Goal: Task Accomplishment & Management: Use online tool/utility

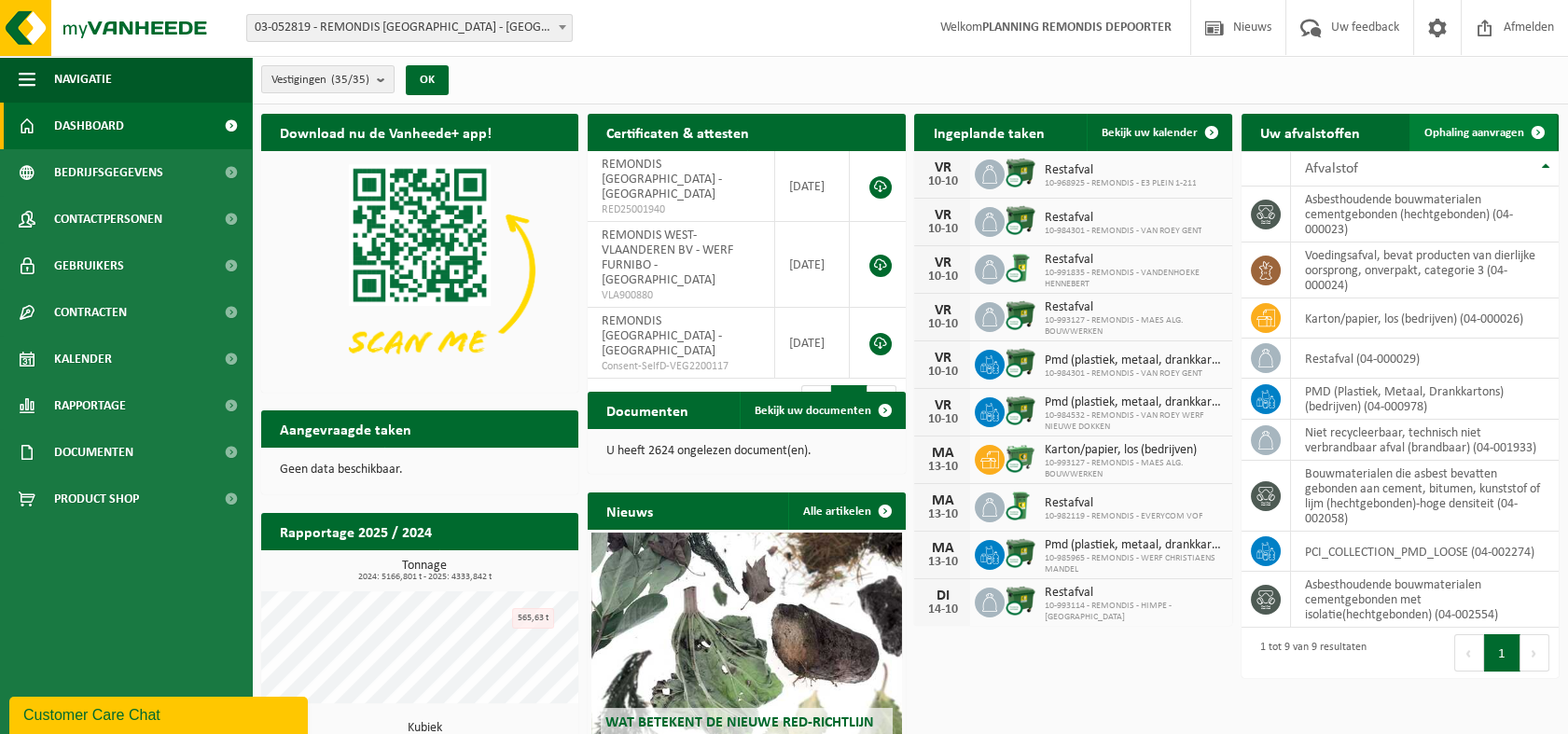
click at [1456, 134] on span "Ophaling aanvragen" at bounding box center [1475, 132] width 100 height 12
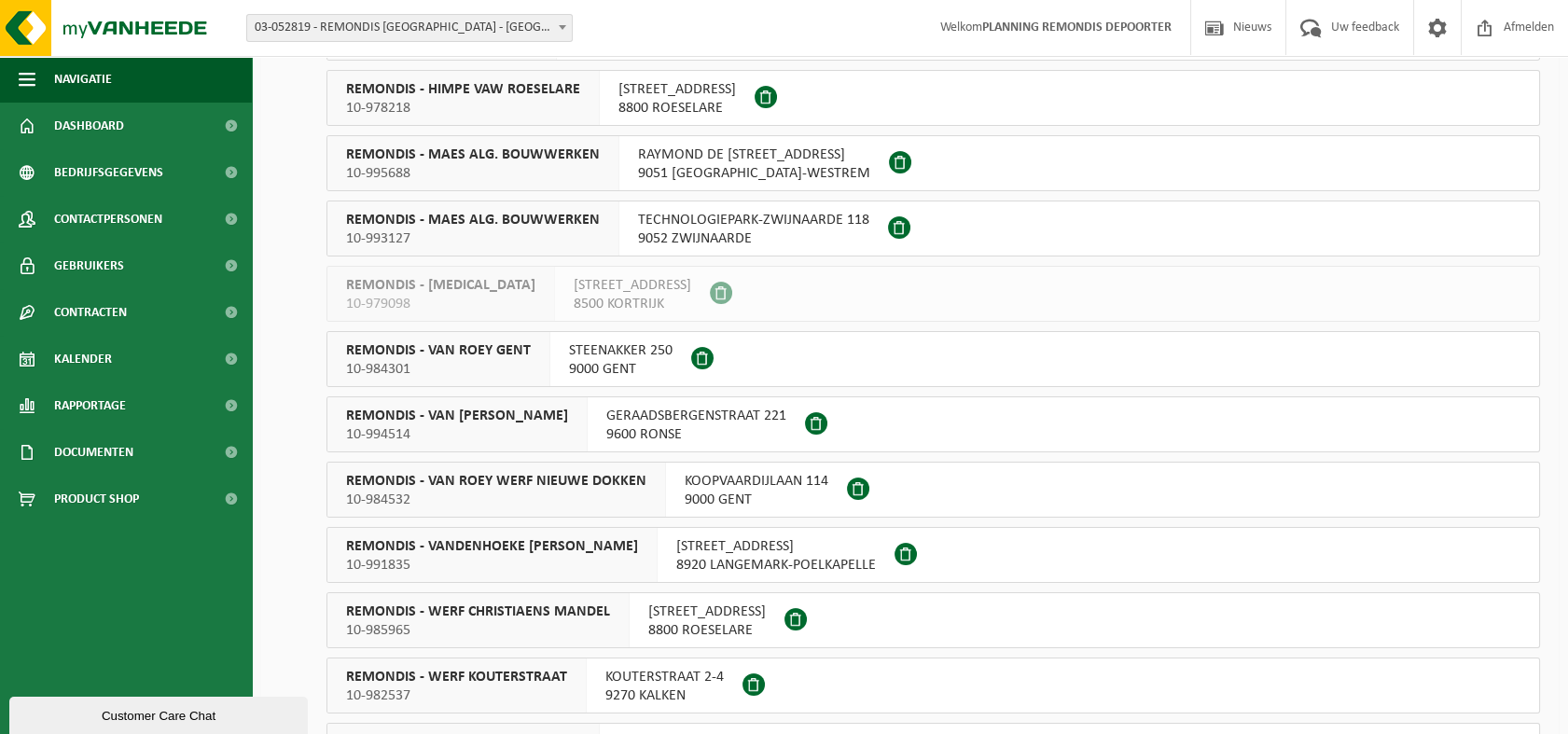
scroll to position [932, 0]
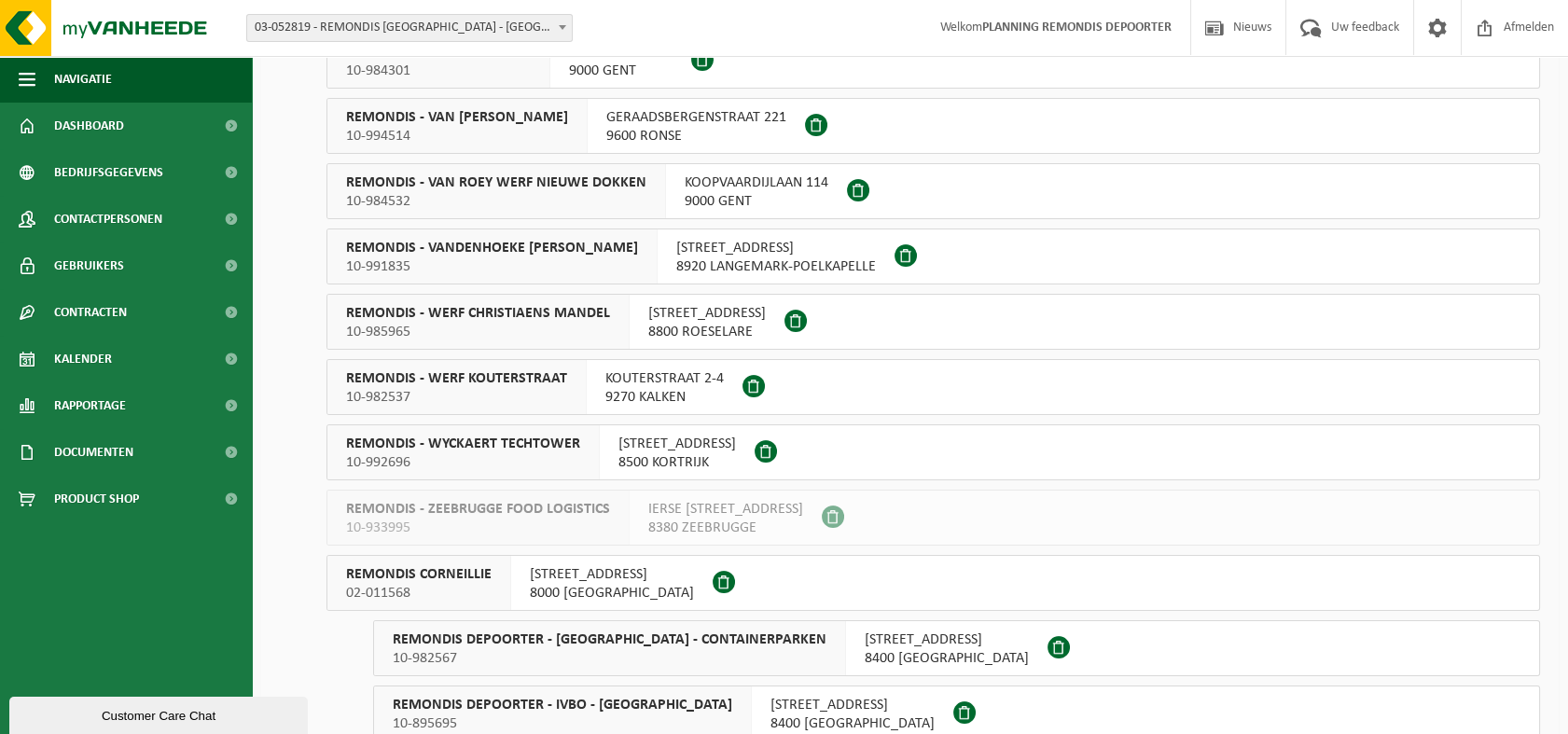
click at [440, 589] on span "02-011568" at bounding box center [419, 593] width 145 height 19
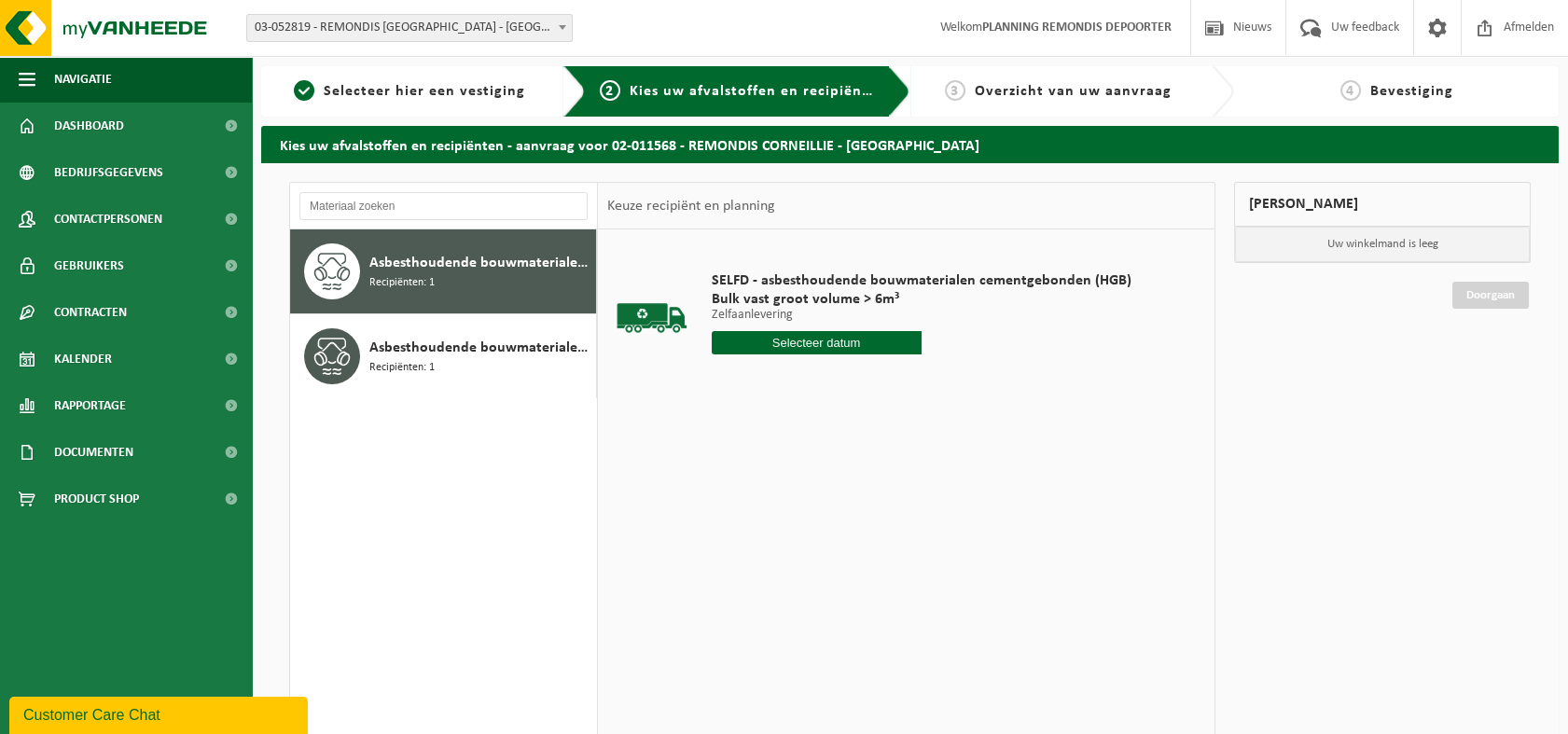
click at [834, 341] on input "text" at bounding box center [817, 342] width 210 height 24
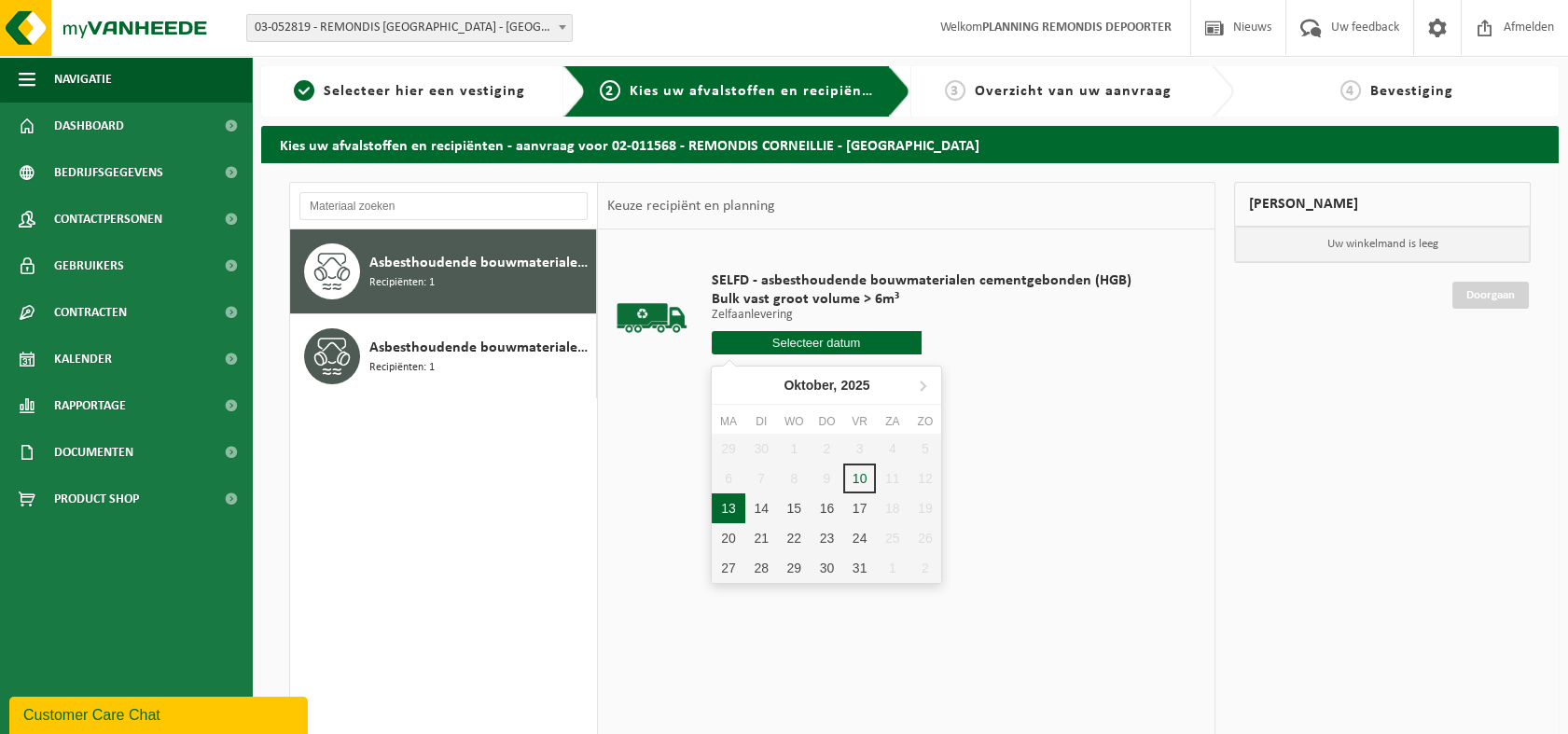
click at [732, 509] on div "13" at bounding box center [728, 508] width 32 height 29
type input "Van 2025-10-13"
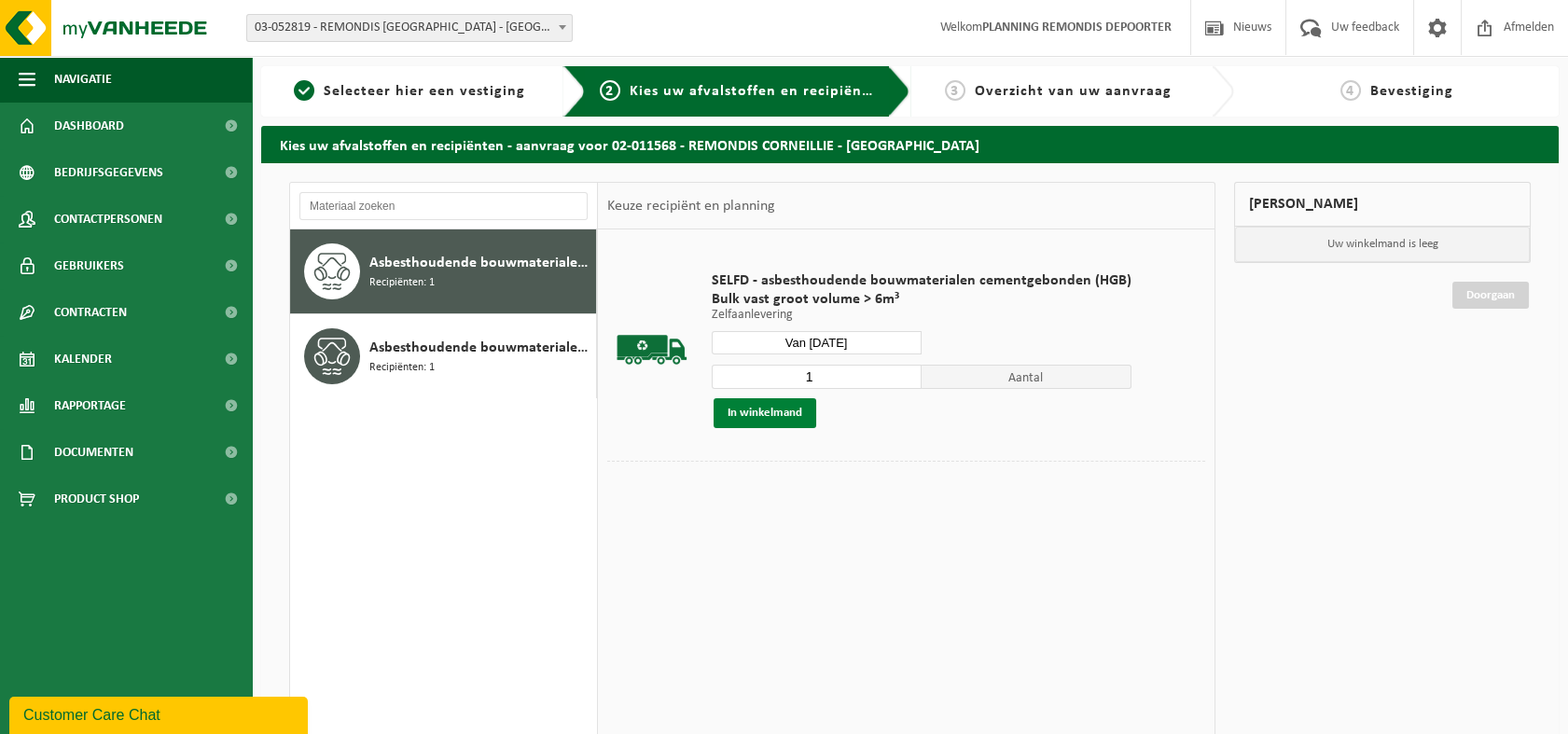
click at [737, 402] on button "In winkelmand" at bounding box center [765, 413] width 103 height 29
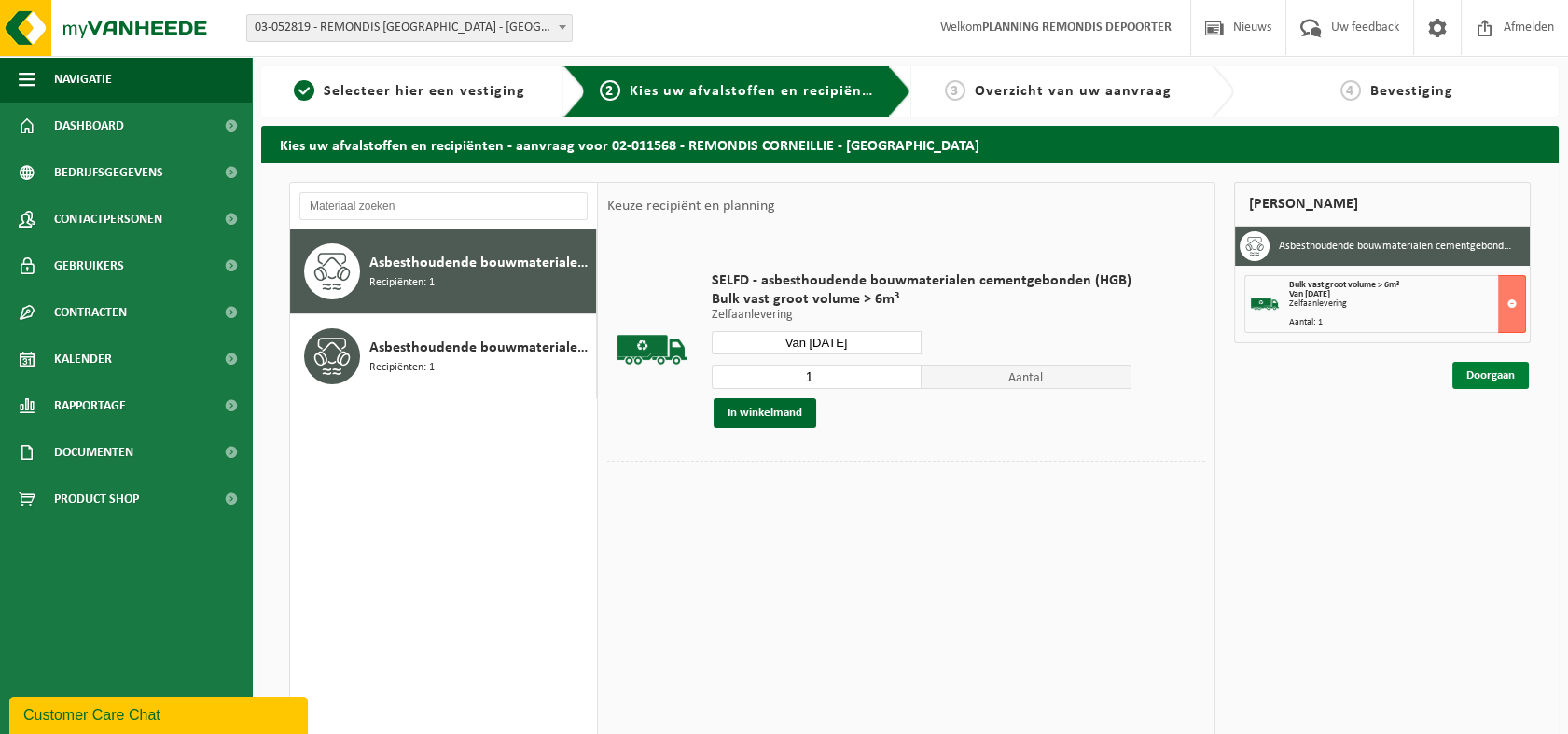
click at [1483, 373] on link "Doorgaan" at bounding box center [1490, 376] width 77 height 27
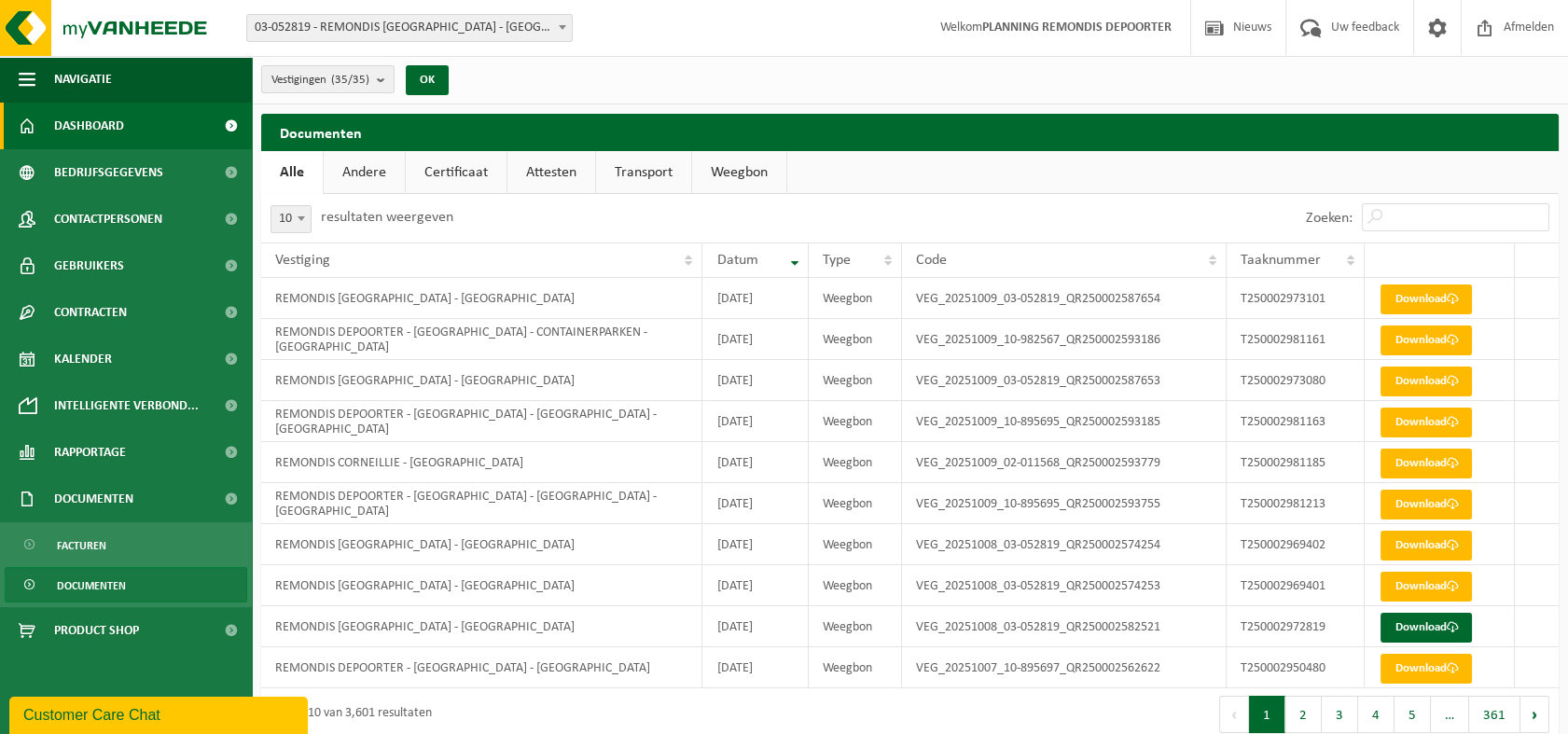
click at [114, 125] on span "Dashboard" at bounding box center [88, 127] width 70 height 47
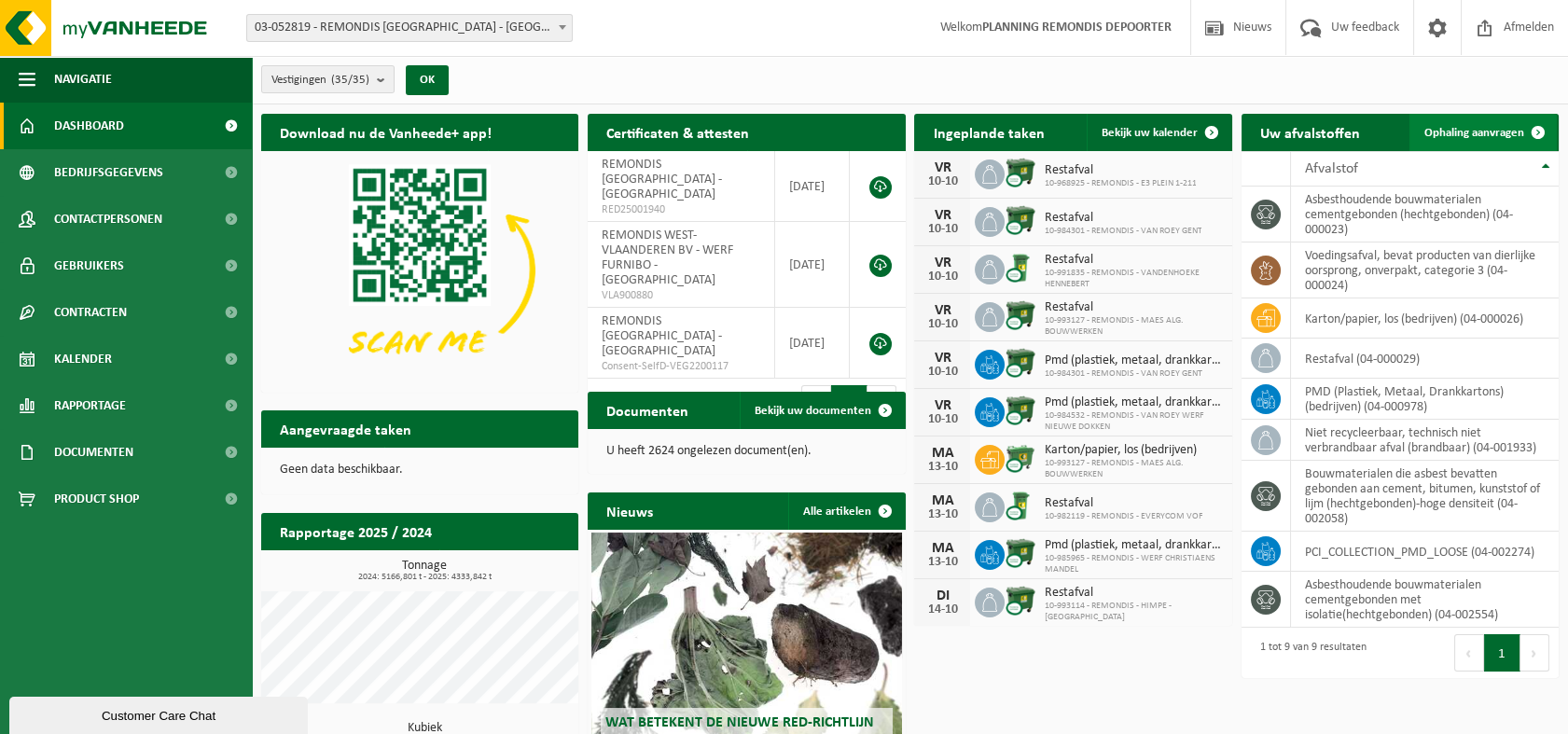
click at [1480, 131] on span "Ophaling aanvragen" at bounding box center [1475, 132] width 100 height 12
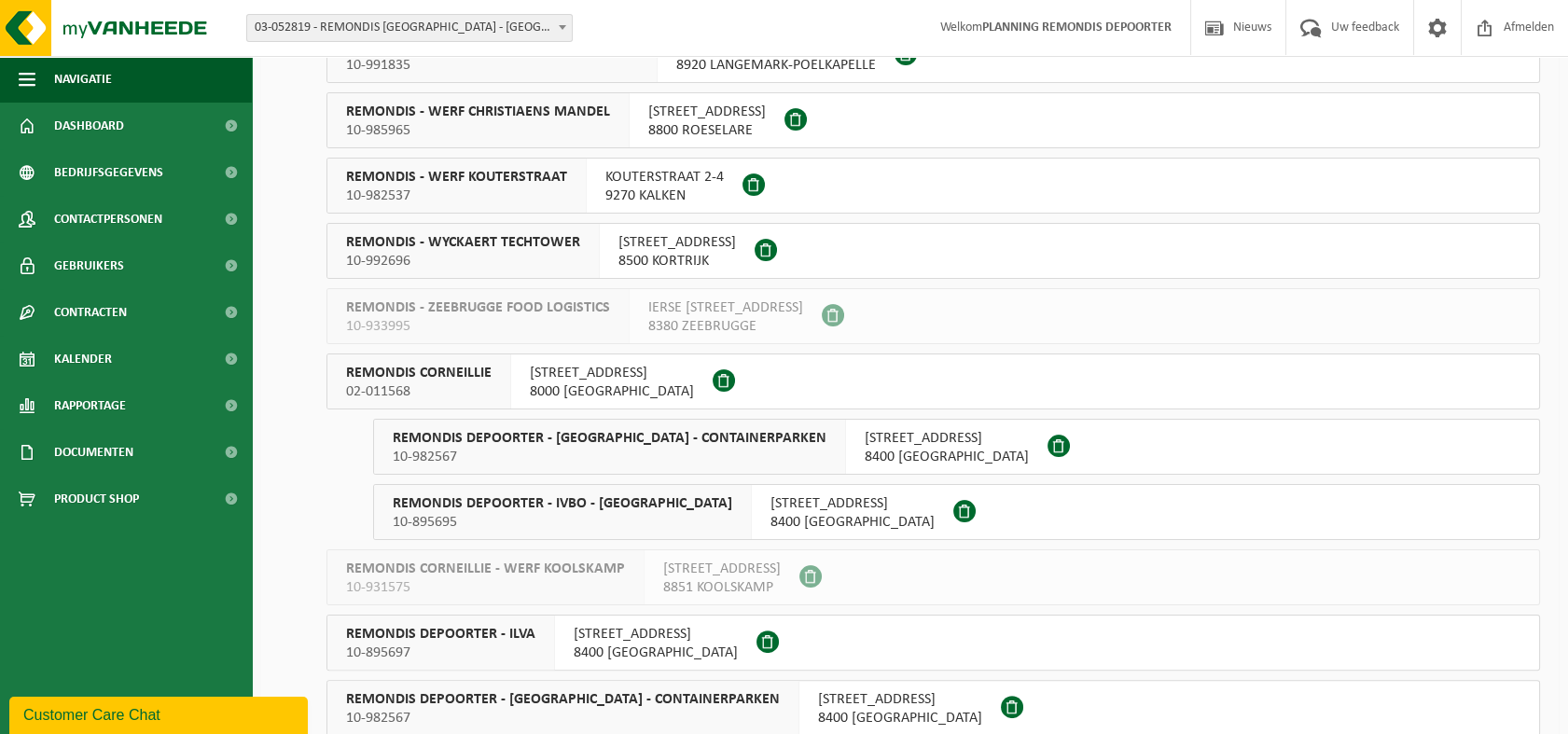
scroll to position [1139, 0]
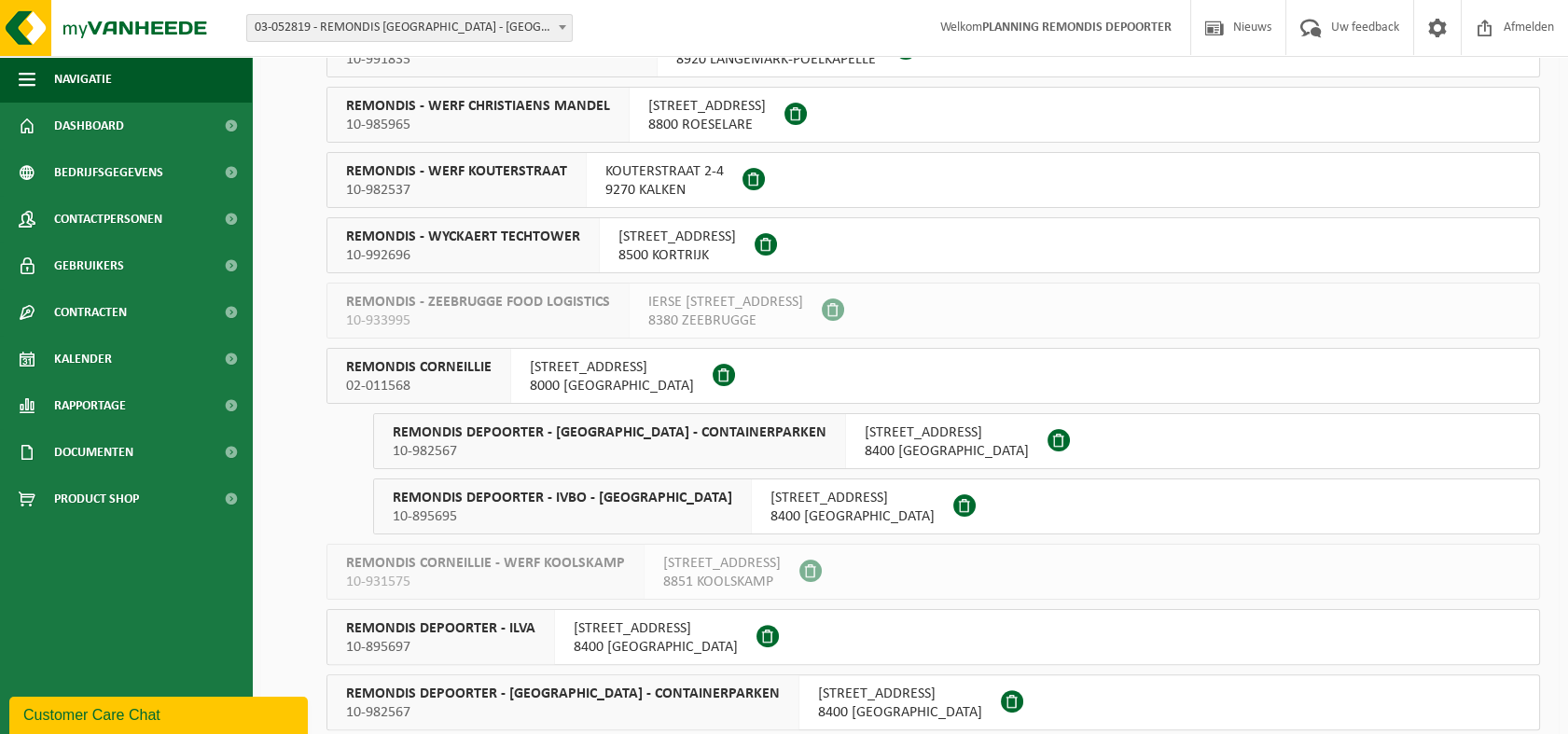
click at [438, 380] on span "02-011568" at bounding box center [419, 386] width 145 height 19
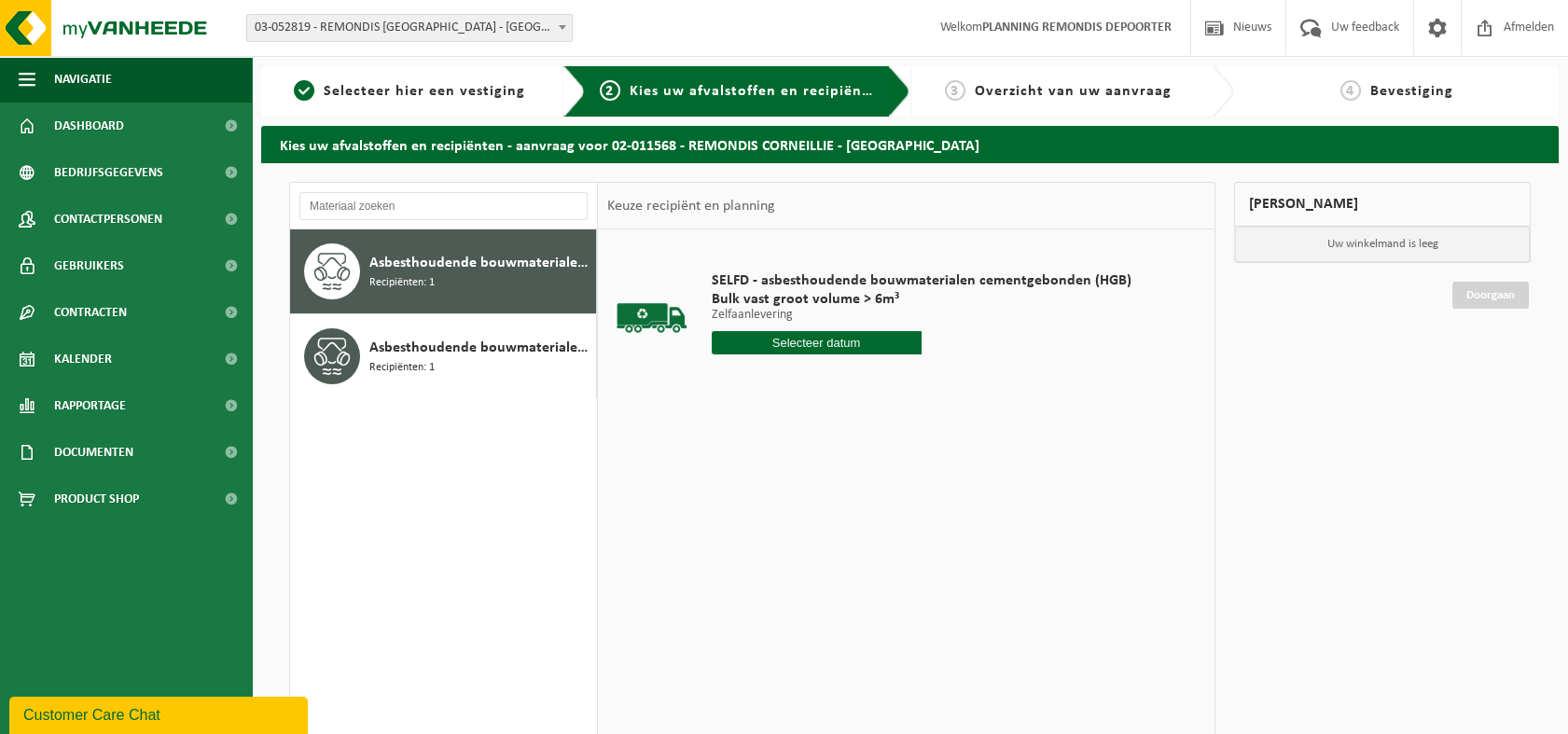
click at [798, 336] on input "text" at bounding box center [817, 342] width 210 height 24
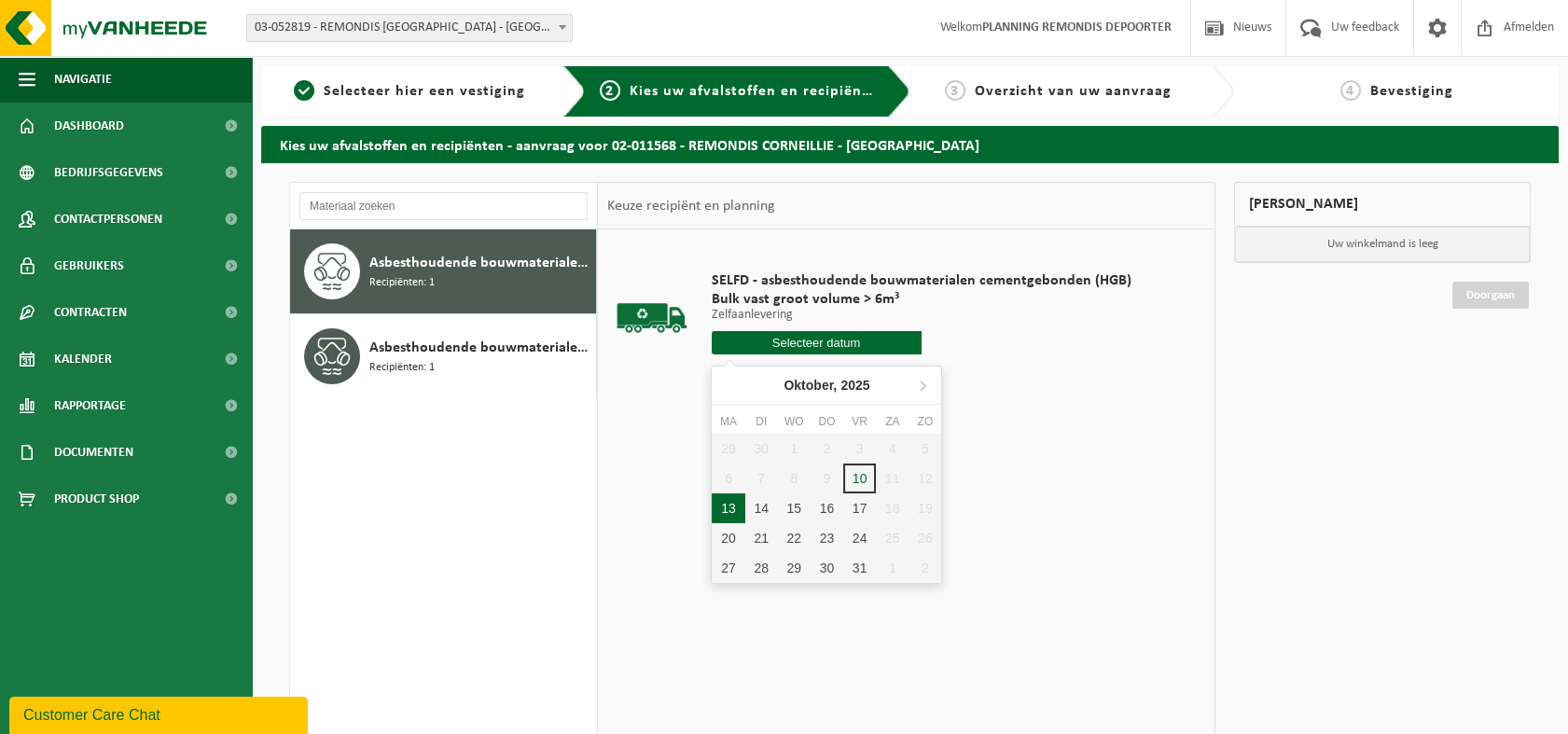
click at [728, 511] on div "13" at bounding box center [728, 508] width 32 height 29
type input "Van [DATE]"
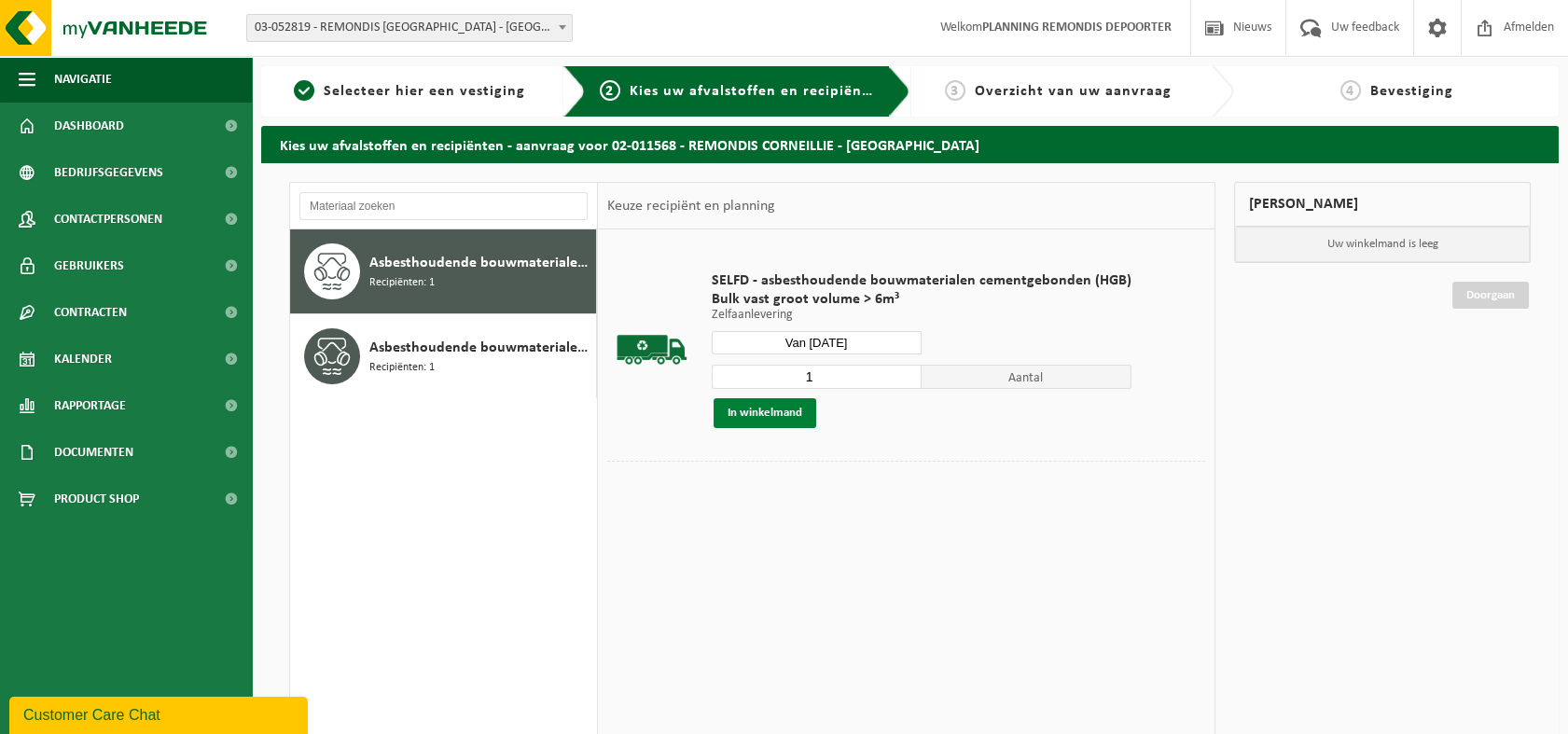
click at [751, 410] on button "In winkelmand" at bounding box center [765, 413] width 103 height 29
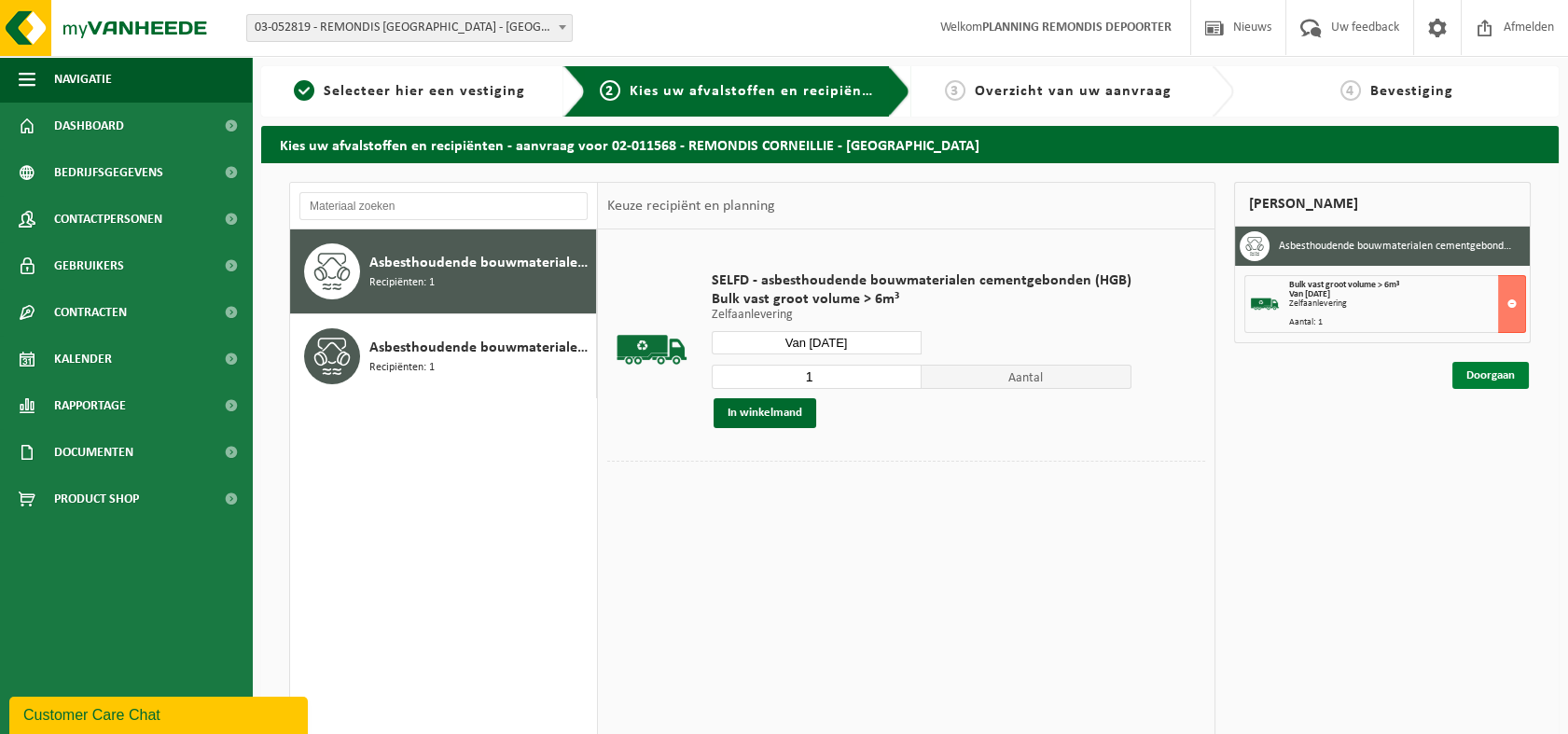
click at [1495, 372] on link "Doorgaan" at bounding box center [1490, 376] width 77 height 27
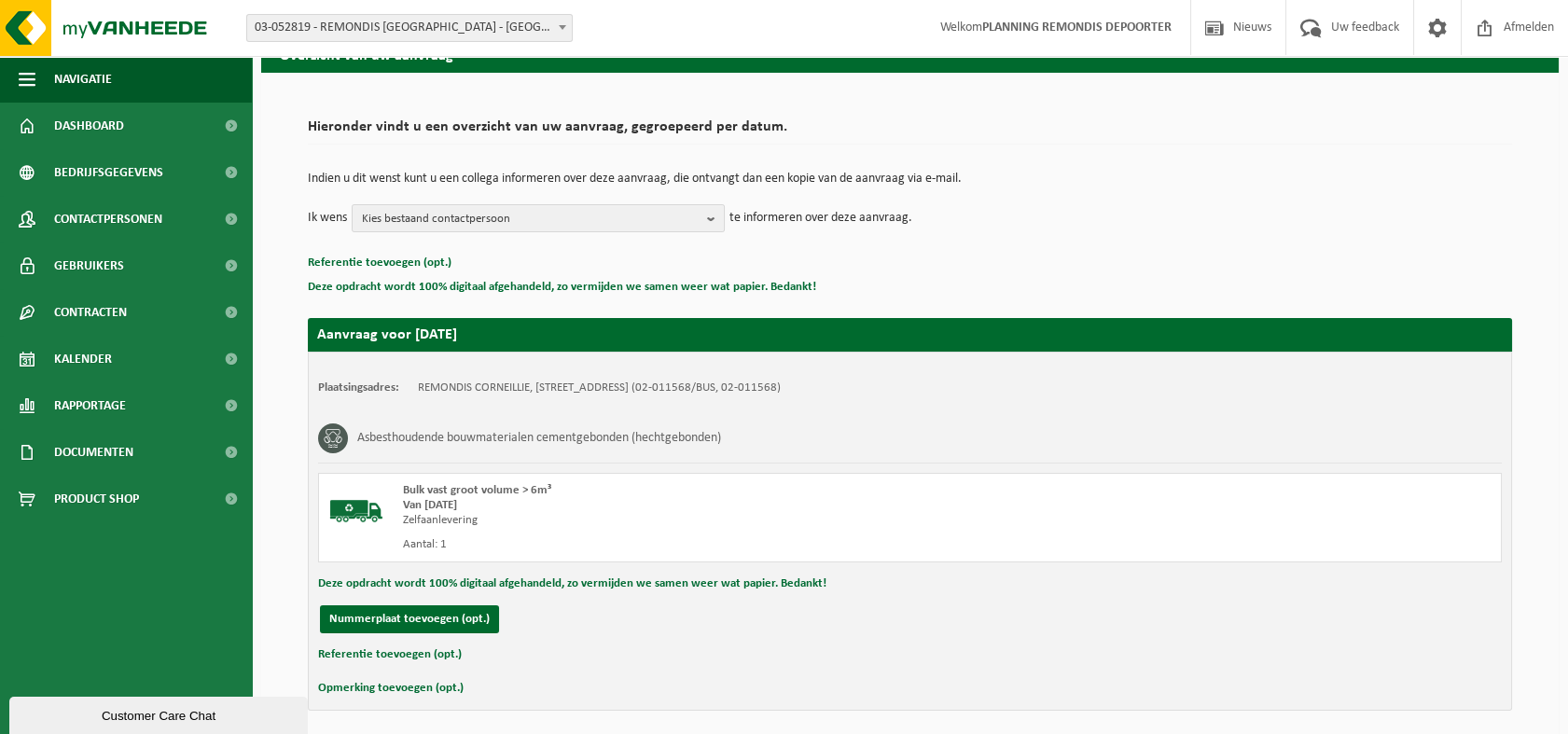
scroll to position [160, 0]
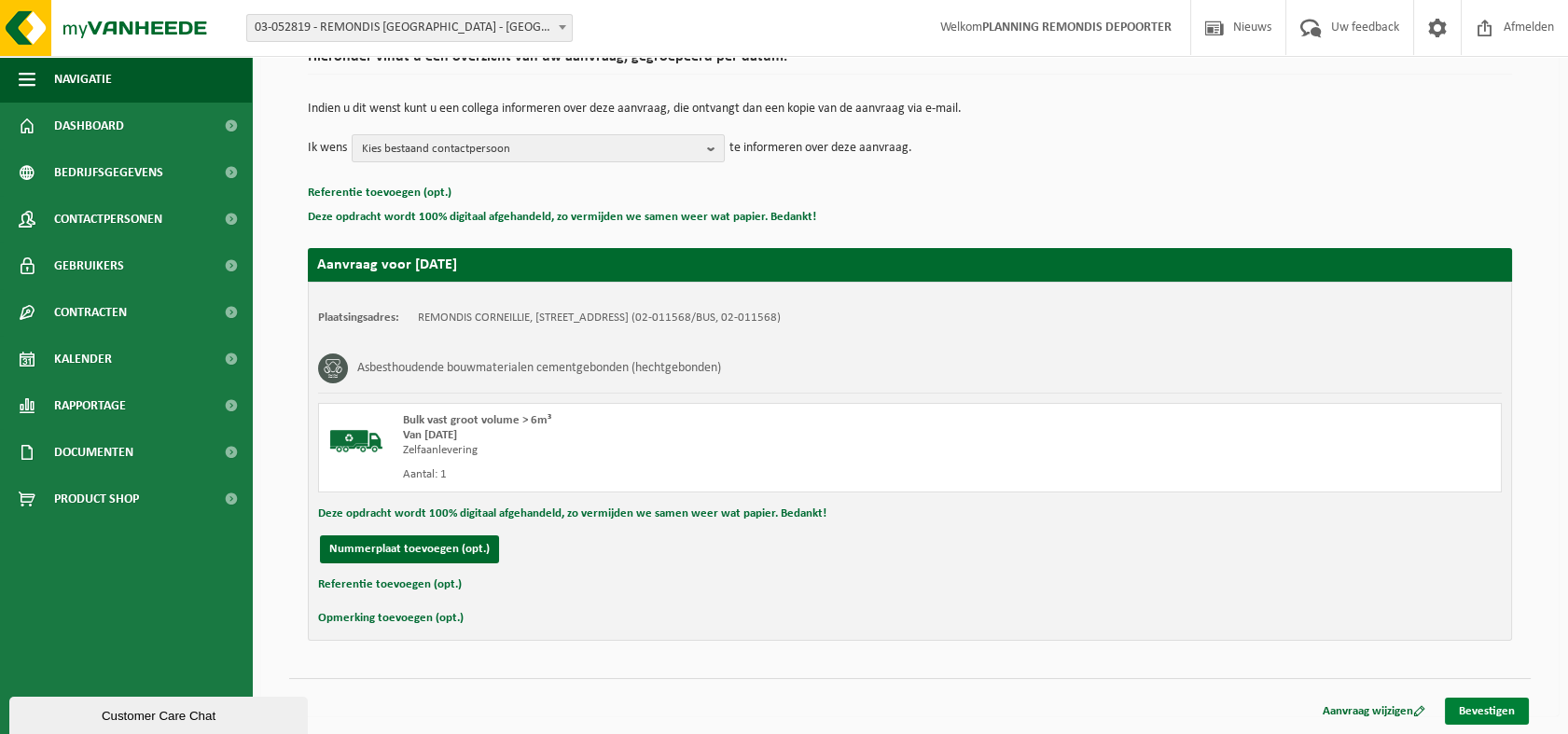
click at [1479, 707] on link "Bevestigen" at bounding box center [1487, 711] width 84 height 27
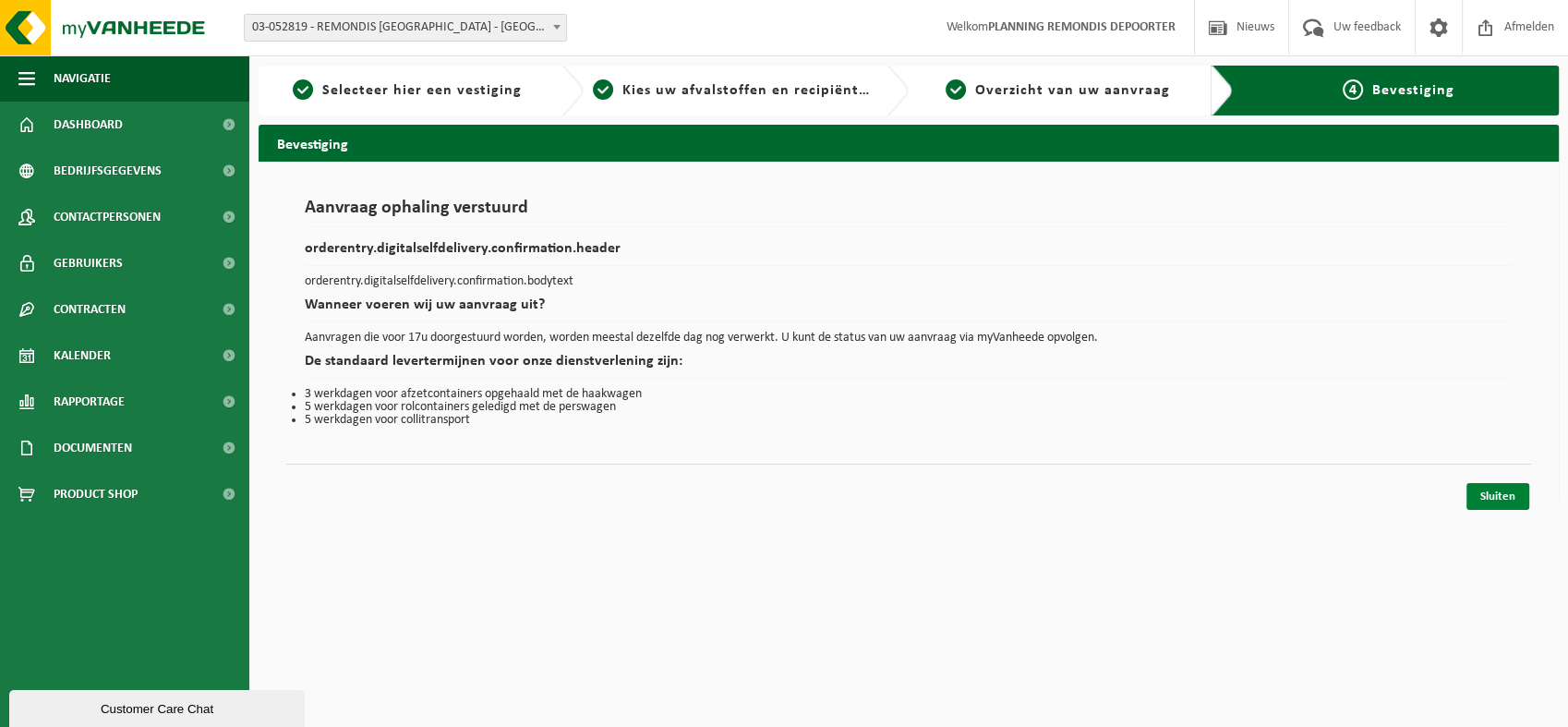
click at [1493, 499] on link "Sluiten" at bounding box center [1498, 497] width 63 height 27
